Goal: Information Seeking & Learning: Learn about a topic

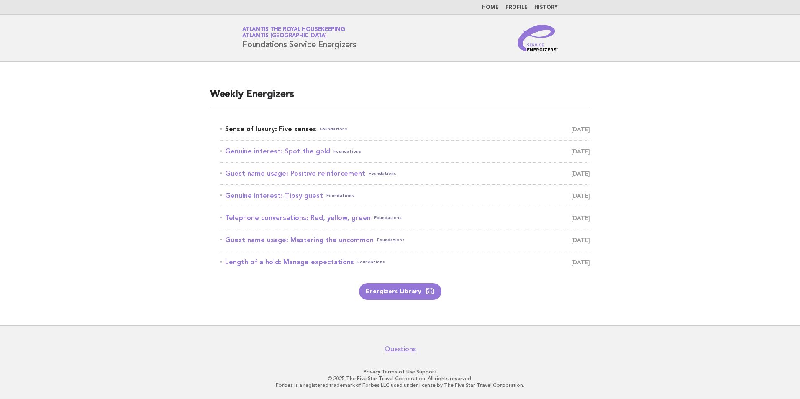
click at [285, 126] on link "Sense of luxury: Five senses Foundations September 11" at bounding box center [405, 129] width 370 height 12
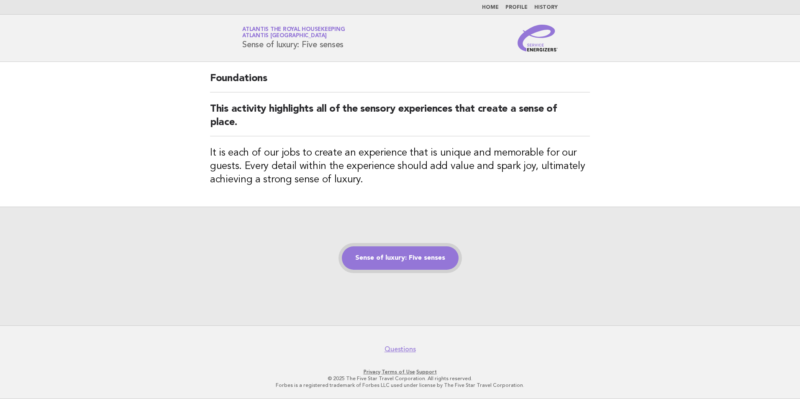
click at [399, 259] on link "Sense of luxury: Five senses" at bounding box center [400, 258] width 117 height 23
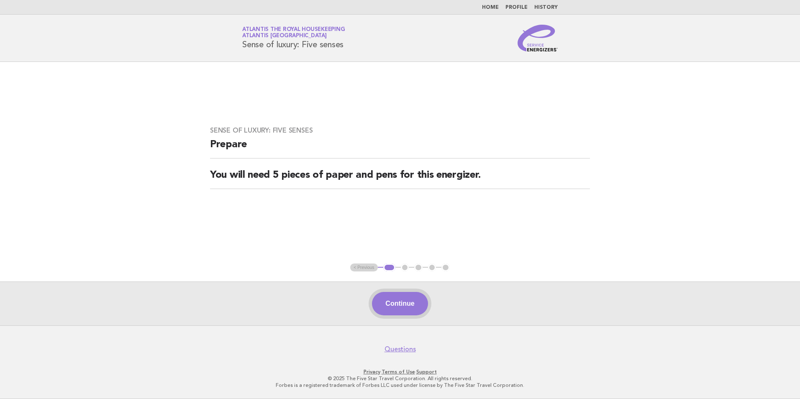
click at [399, 308] on button "Continue" at bounding box center [400, 303] width 56 height 23
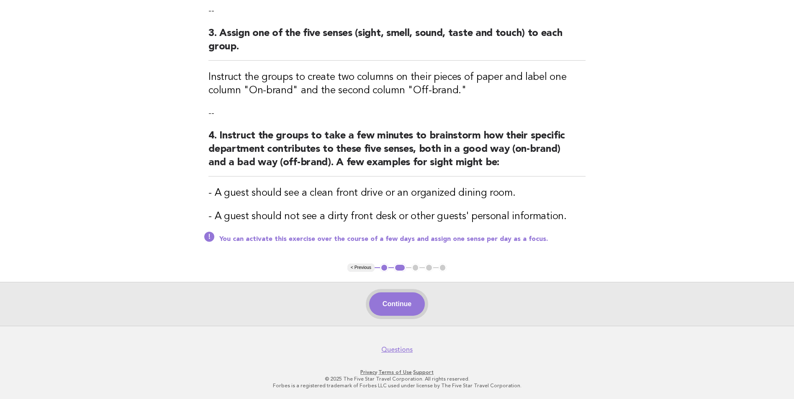
click at [392, 302] on button "Continue" at bounding box center [397, 304] width 56 height 23
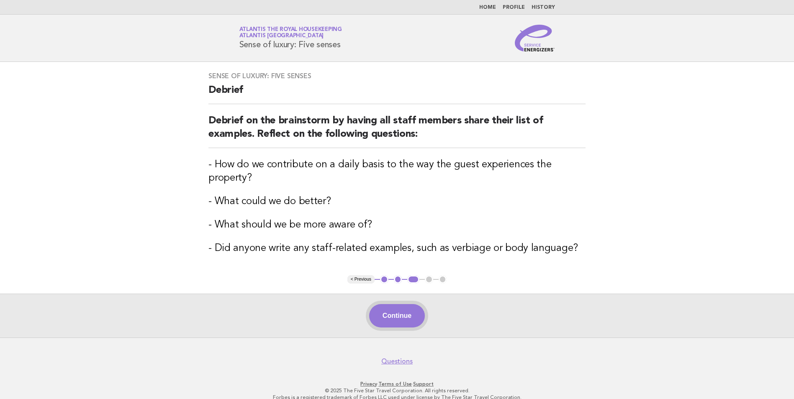
click at [405, 310] on button "Continue" at bounding box center [397, 315] width 56 height 23
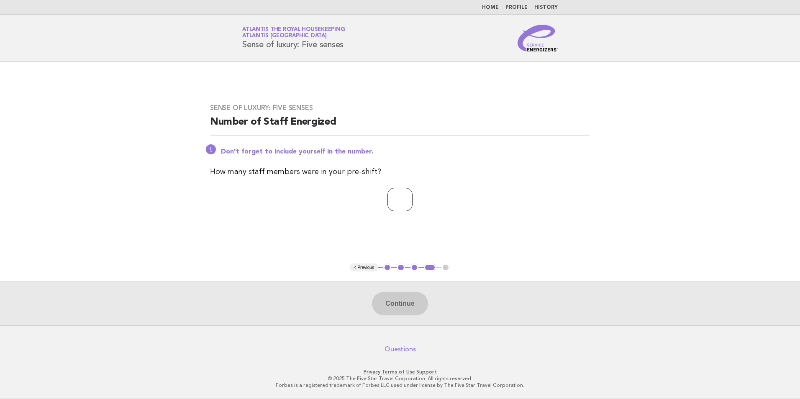
click at [397, 203] on input "number" at bounding box center [400, 199] width 25 height 23
type input "**"
click at [388, 309] on button "Continue" at bounding box center [400, 303] width 56 height 23
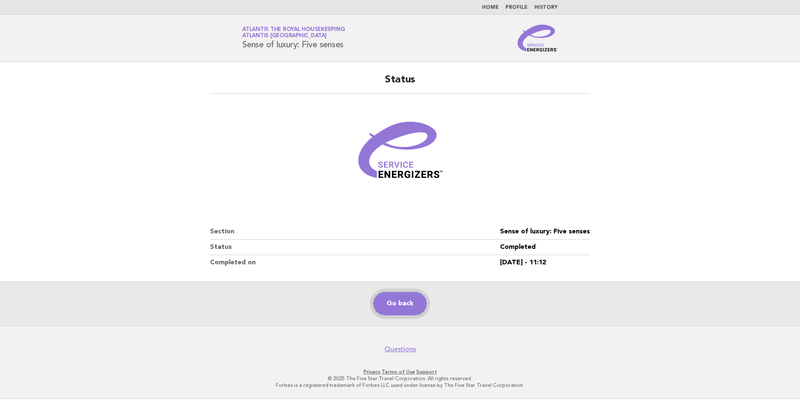
click at [403, 300] on link "Go back" at bounding box center [400, 303] width 54 height 23
